Goal: Navigation & Orientation: Find specific page/section

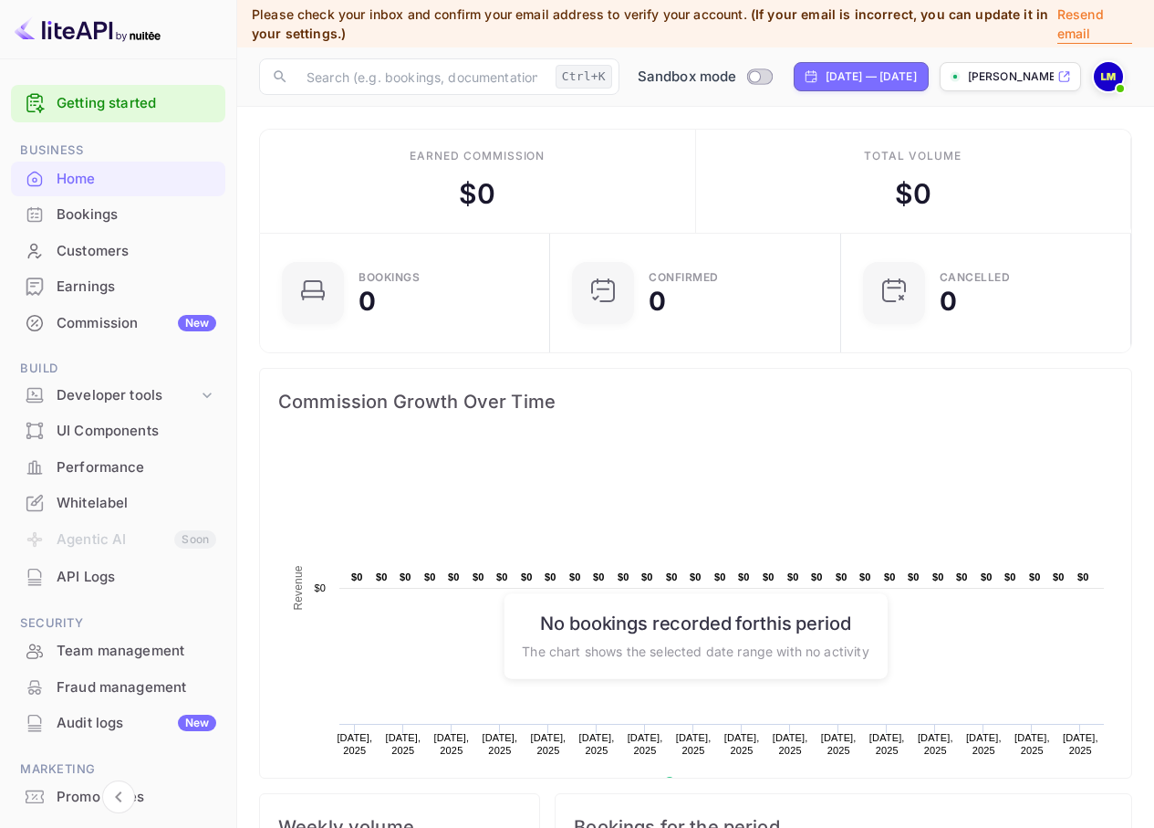
scroll to position [283, 266]
click at [74, 399] on div "Developer tools" at bounding box center [127, 395] width 141 height 21
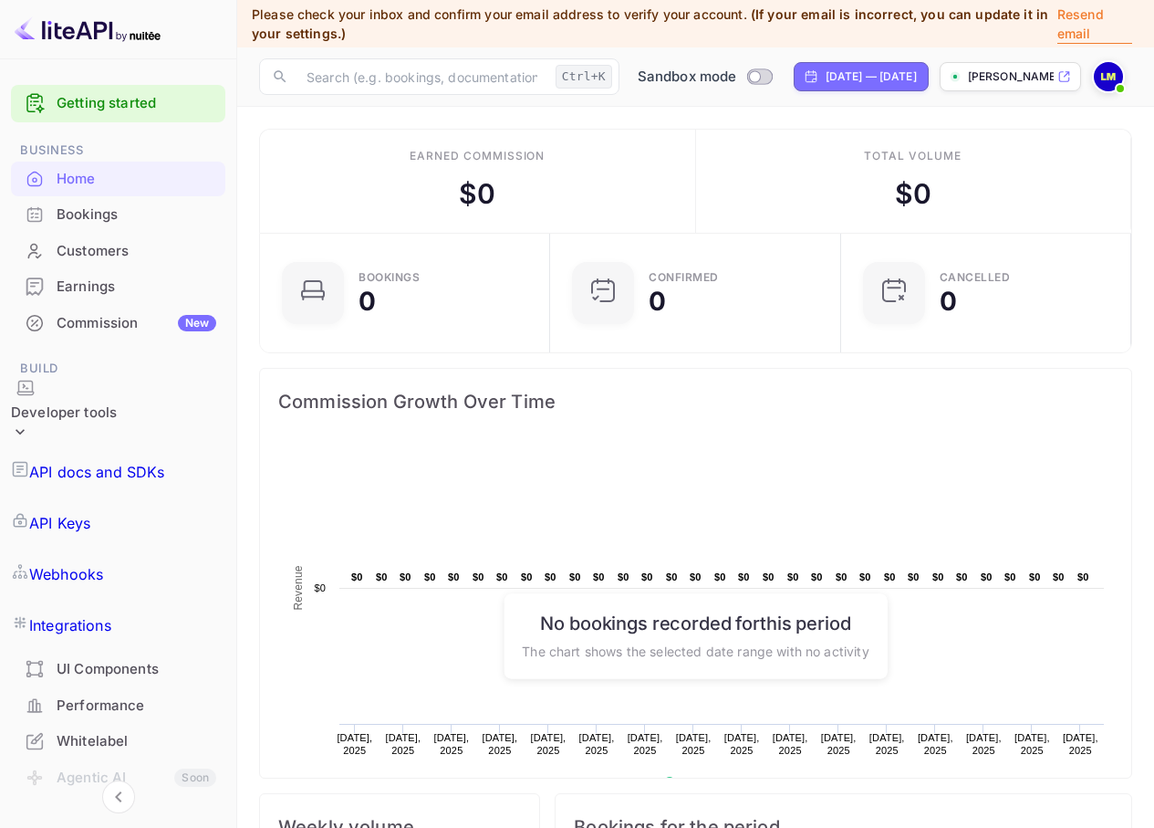
click at [111, 614] on p "Integrations" at bounding box center [70, 625] width 82 height 22
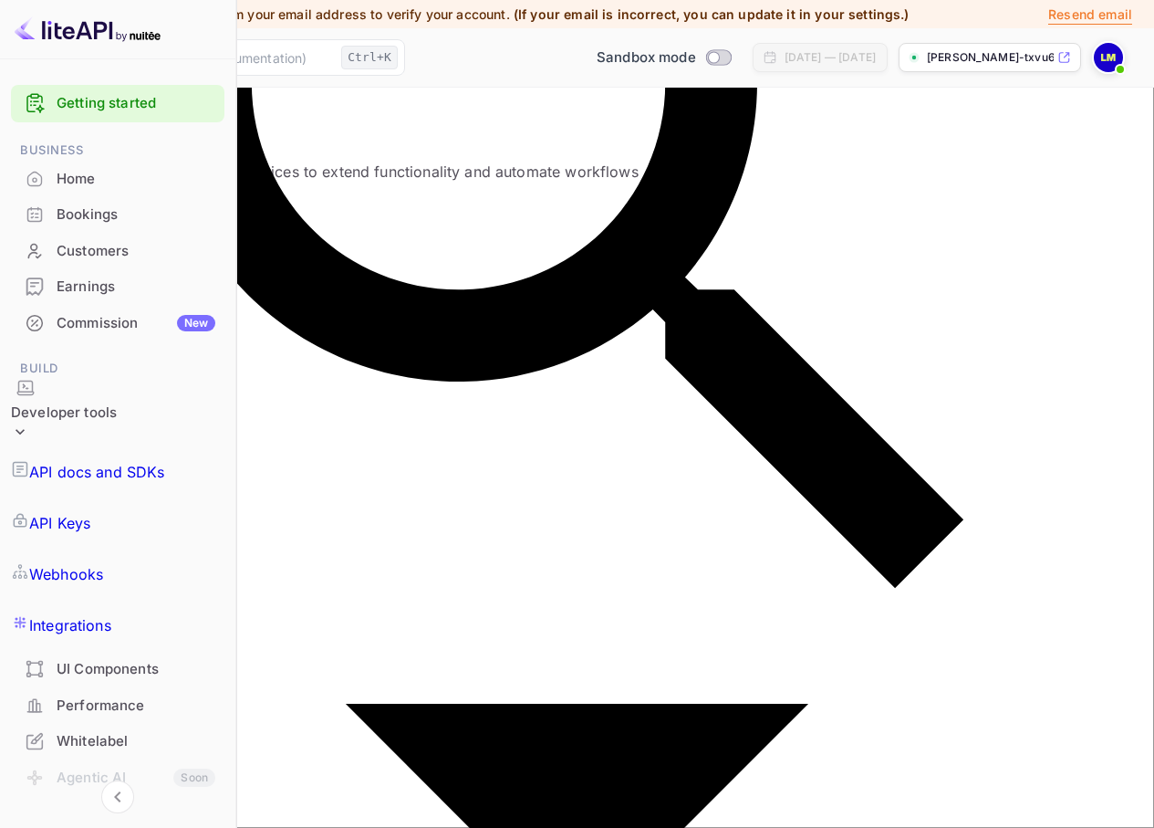
click at [103, 563] on p "Webhooks" at bounding box center [66, 574] width 74 height 22
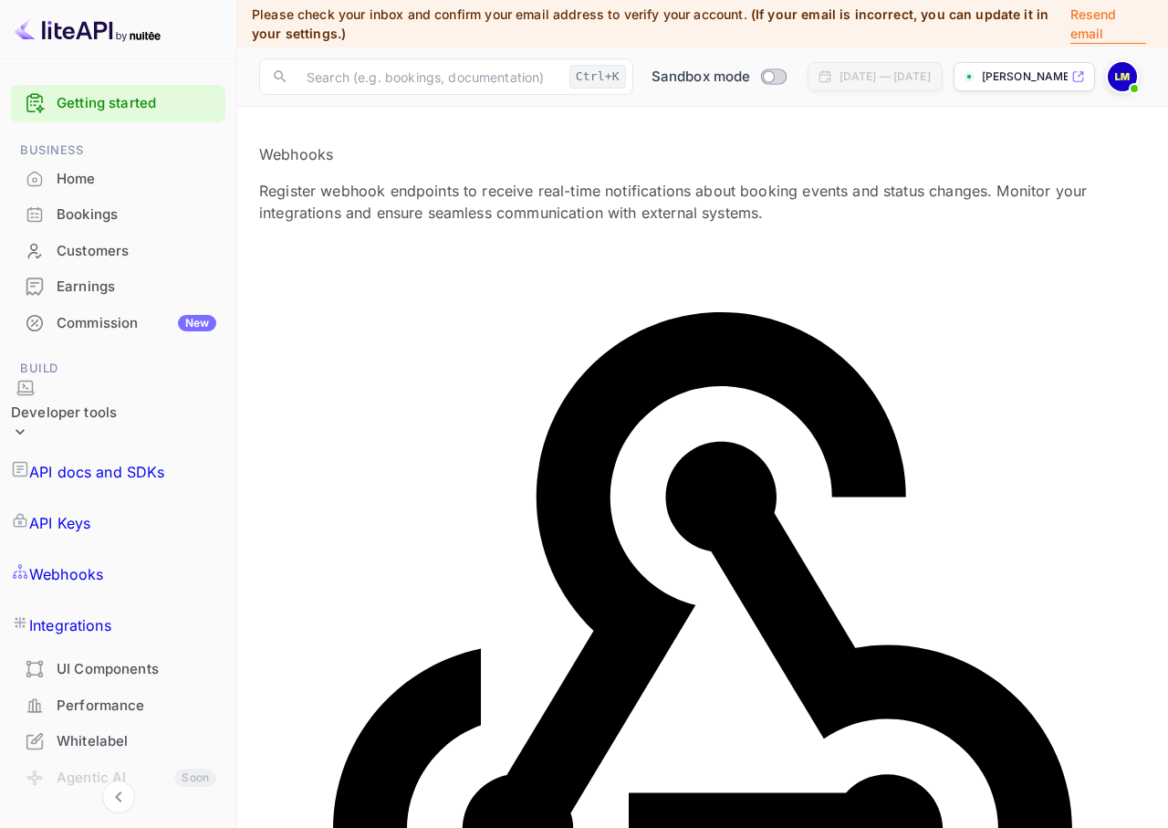
click at [90, 512] on p "API Keys" at bounding box center [59, 523] width 61 height 22
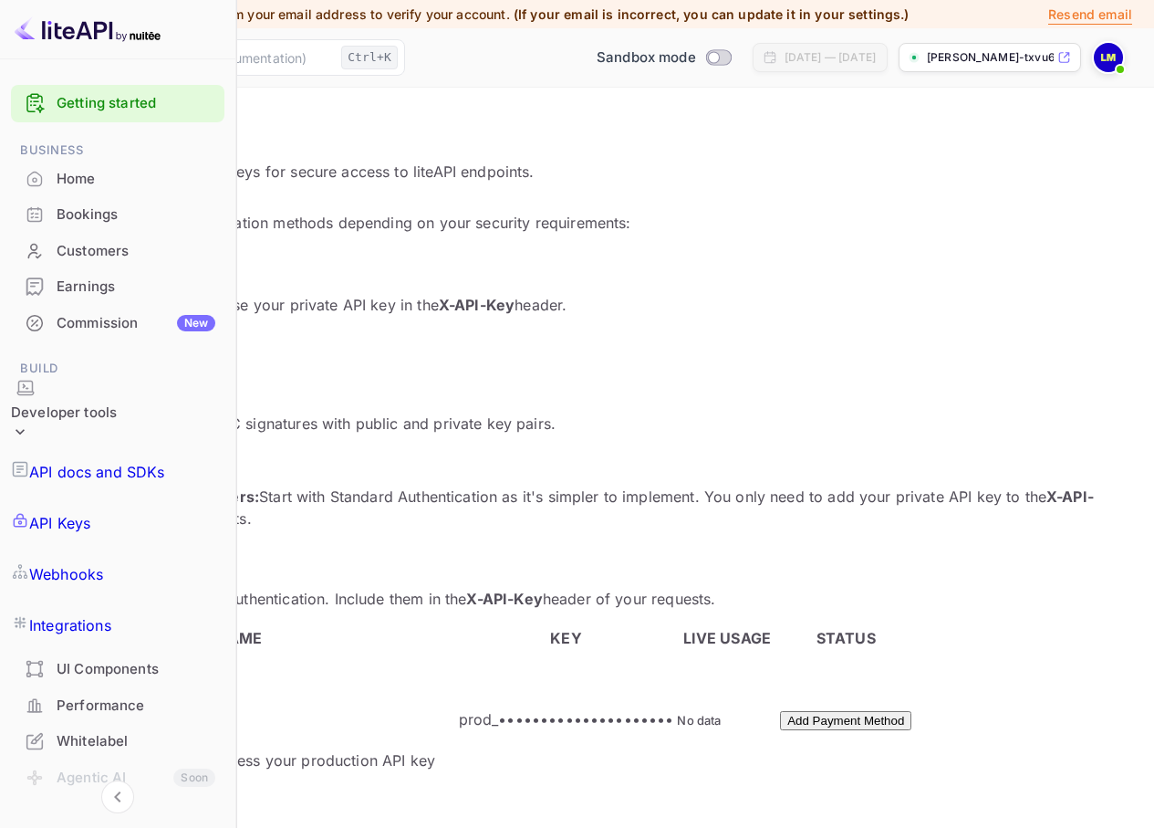
click at [105, 461] on p "API docs and SDKs" at bounding box center [97, 472] width 136 height 22
